Goal: Task Accomplishment & Management: Manage account settings

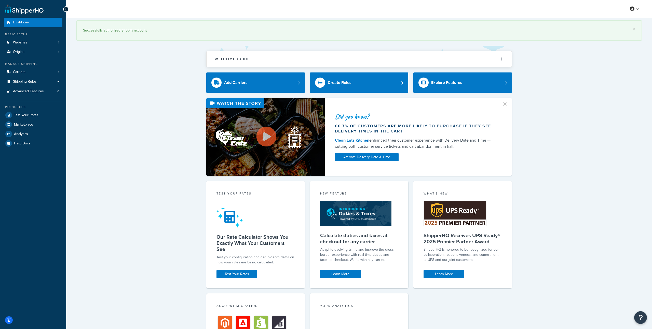
scroll to position [1, 0]
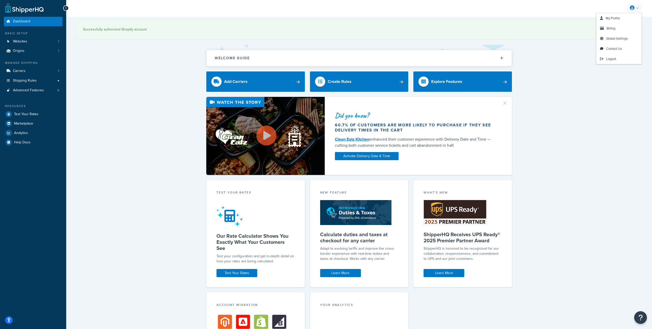
click at [636, 8] on link at bounding box center [634, 8] width 15 height 8
click at [620, 28] on link "Billing" at bounding box center [618, 28] width 45 height 10
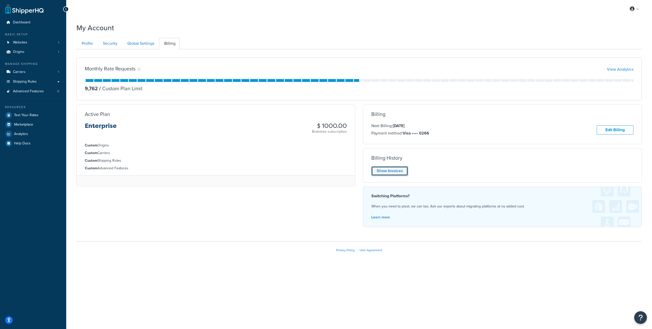
click at [403, 174] on link "Show Invoices" at bounding box center [389, 170] width 37 height 9
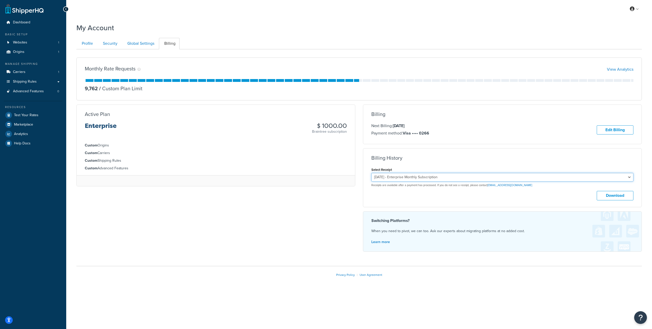
click at [409, 179] on select "[DATE] - Enterprise Monthly Subscription" at bounding box center [502, 177] width 262 height 9
click at [612, 197] on button "Download" at bounding box center [614, 195] width 37 height 9
